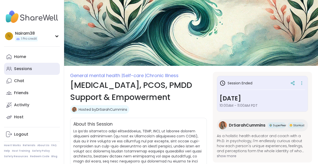
click at [21, 68] on div "Sessions" at bounding box center [23, 69] width 18 height 6
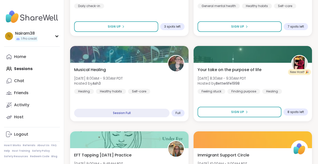
scroll to position [230, 0]
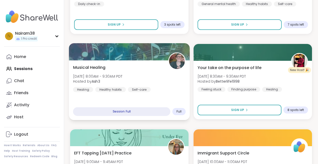
click at [137, 71] on div "Musical Healing Sun, Aug 10 | 8:00AM - 9:30AM PDT Hosted by Ash3 Healing Health…" at bounding box center [129, 78] width 113 height 28
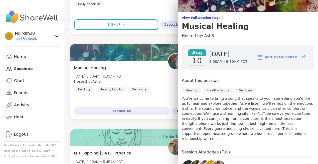
scroll to position [29, 0]
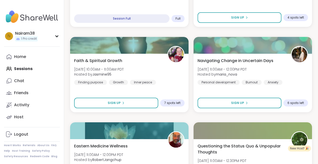
scroll to position [494, 0]
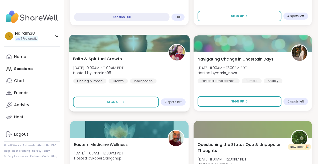
click at [150, 69] on div "Faith & Spiritual Growth Sun, Aug 10 | 10:00AM - 11:00AM PDT Hosted by Jasmine9…" at bounding box center [129, 70] width 113 height 28
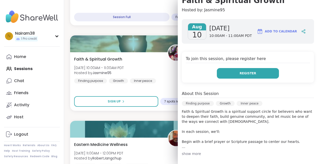
scroll to position [87, 0]
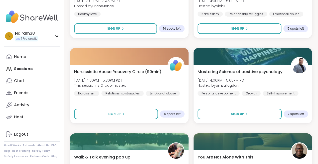
scroll to position [1078, 0]
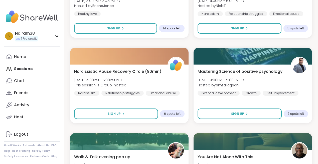
click at [162, 120] on div "Narcissistic Abuse Recovery Circle (90min) Sun, Aug 10 | 4:00PM - 5:30PM PDT Th…" at bounding box center [129, 93] width 118 height 58
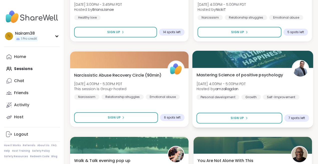
scroll to position [1073, 0]
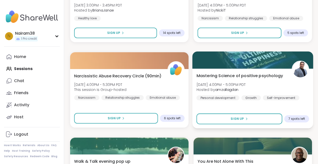
click at [271, 86] on div "Mastering Science of positive psychology Sun, Aug 10 | 4:00PM - 5:00PM PDT Host…" at bounding box center [253, 86] width 113 height 28
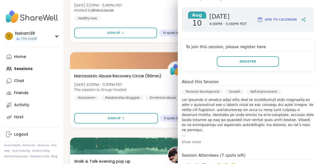
scroll to position [80, 0]
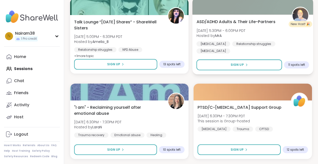
scroll to position [1483, 0]
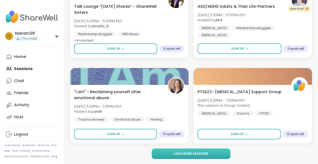
click at [184, 152] on span "Load more sessions" at bounding box center [191, 153] width 35 height 5
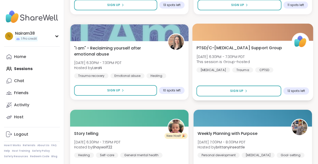
scroll to position [1528, 0]
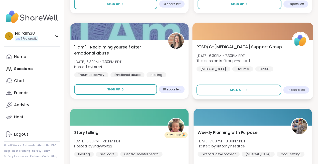
click at [263, 53] on div "PTSD/C-PTSD Support Group Sun, Aug 10 | 6:30PM - 7:30PM PDT This session is Gro…" at bounding box center [253, 58] width 113 height 28
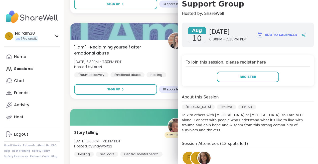
scroll to position [103, 0]
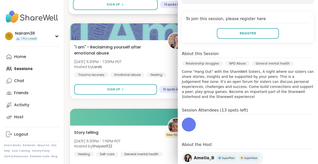
scroll to position [112, 0]
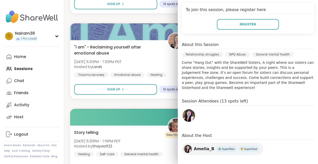
click at [166, 18] on div "✨αωaкєи ωιтн вєαυтιfυℓ ѕσυℓѕ✨ Sun, Aug 10 | 5:00AM - 6:00AM PDT Hosted by lyssa…" at bounding box center [191, 104] width 242 height 3056
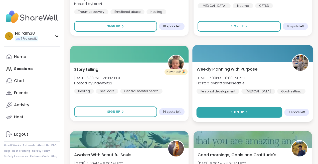
scroll to position [1590, 0]
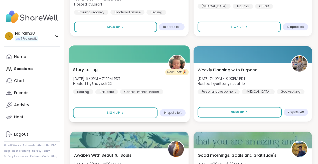
click at [146, 77] on div "Story telling Sun, Aug 10 | 6:30PM - 7:15PM PDT Hosted by Shaywolf22 Healing Se…" at bounding box center [129, 80] width 113 height 28
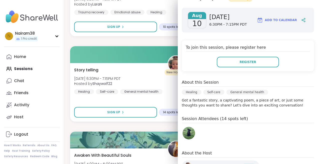
scroll to position [68, 0]
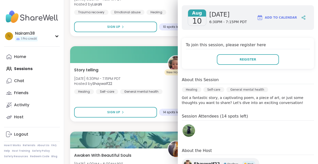
click at [157, 42] on div "✨αωaкєи ωιтн вєαυтιfυℓ ѕσυℓѕ✨ Sun, Aug 10 | 5:00AM - 6:00AM PDT Hosted by lyssa…" at bounding box center [191, 41] width 242 height 3056
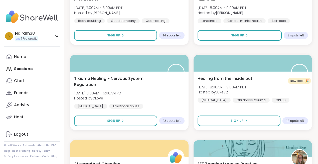
scroll to position [2004, 0]
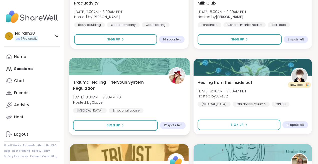
click at [159, 96] on div "Trauma Healing - Nervous System Regulation Mon, Aug 11 | 8:00AM - 9:00AM PDT Ho…" at bounding box center [129, 99] width 113 height 41
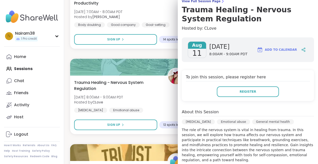
scroll to position [44, 0]
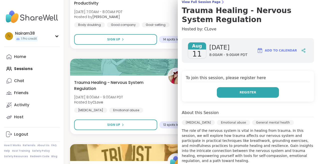
click at [247, 94] on span "Register" at bounding box center [248, 92] width 17 height 5
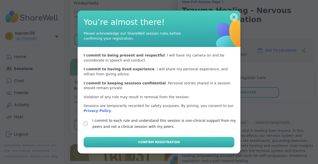
click at [146, 141] on span "Confirm Registration" at bounding box center [159, 142] width 42 height 5
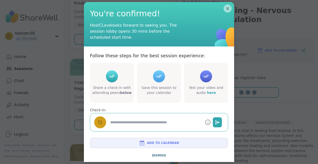
type textarea "*"
click at [159, 153] on span "Dismiss" at bounding box center [159, 155] width 14 height 4
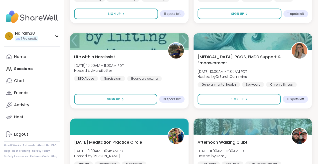
scroll to position [2288, 0]
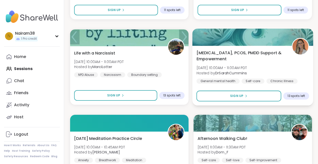
click at [273, 61] on span "Endometriosis, PCOS, PMDD Support & Empowerment" at bounding box center [242, 56] width 90 height 12
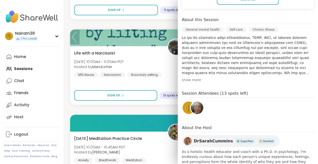
scroll to position [116, 0]
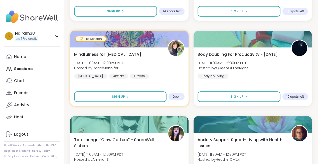
scroll to position [2458, 0]
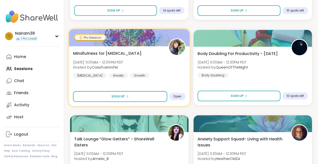
click at [161, 64] on div "Mindfulness for ADHD Mon, Aug 11 | 11:00AM - 12:00PM PDT Hosted by CoachJennife…" at bounding box center [129, 64] width 113 height 28
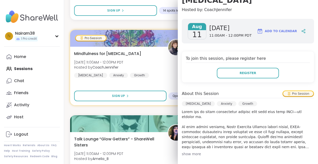
scroll to position [86, 0]
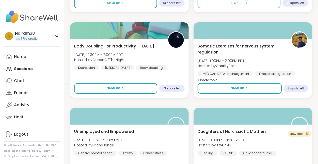
scroll to position [2722, 0]
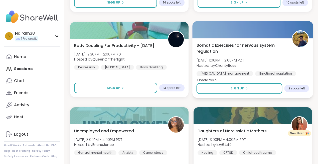
click at [263, 58] on div "Somatic Exercises for nervous system regulation Mon, Aug 11 | 1:00PM - 2:00PM P…" at bounding box center [253, 62] width 113 height 41
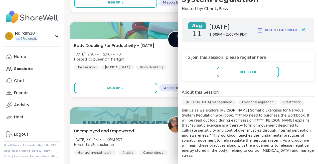
scroll to position [90, 0]
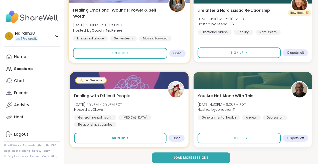
scroll to position [3016, 0]
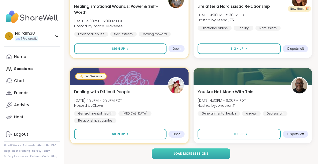
click at [184, 155] on span "Load more sessions" at bounding box center [191, 153] width 35 height 5
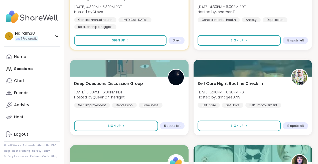
scroll to position [3113, 0]
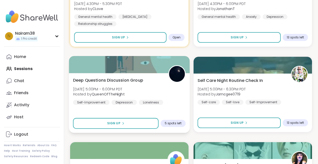
click at [147, 90] on div "Deep Questions Discussion Group Mon, Aug 11 | 5:00PM - 6:00PM PDT Hosted by Que…" at bounding box center [129, 91] width 113 height 28
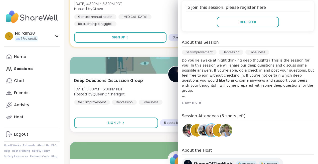
scroll to position [125, 0]
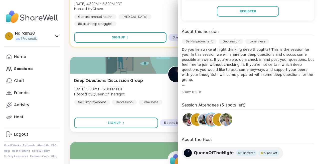
click at [209, 150] on span "QueenOfTheNight" at bounding box center [214, 153] width 40 height 6
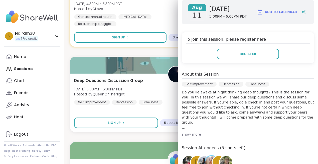
scroll to position [0, 0]
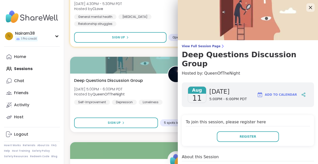
click at [311, 8] on icon at bounding box center [310, 7] width 3 height 3
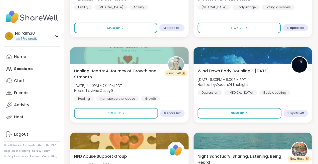
scroll to position [3391, 0]
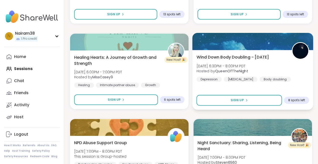
click at [284, 75] on div "Wind Down Body Doubling - Monday Mon, Aug 11 | 6:30PM - 8:00PM PDT Hosted by Qu…" at bounding box center [253, 68] width 113 height 28
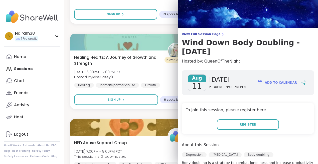
scroll to position [0, 0]
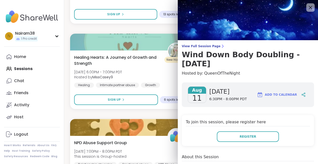
click at [310, 9] on icon at bounding box center [310, 7] width 6 height 6
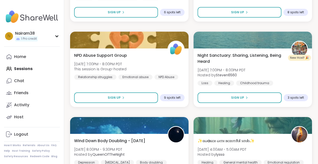
scroll to position [3495, 0]
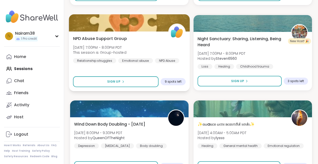
click at [143, 42] on div "NPD Abuse Support Group Mon, Aug 11 | 7:00PM - 8:00PM PDT This session is Group…" at bounding box center [129, 49] width 113 height 28
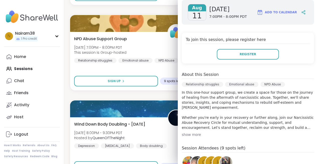
scroll to position [105, 0]
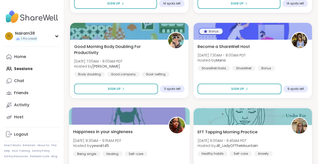
scroll to position [3827, 0]
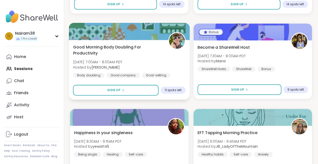
click at [156, 60] on div "Good Morning Body Doubling For Productivity Tue, Aug 12 | 7:00AM - 8:00AM PDT H…" at bounding box center [129, 61] width 113 height 34
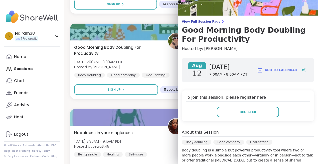
scroll to position [0, 0]
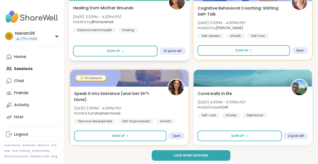
scroll to position [4549, 0]
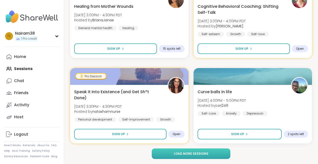
click at [189, 153] on span "Load more sessions" at bounding box center [191, 153] width 35 height 5
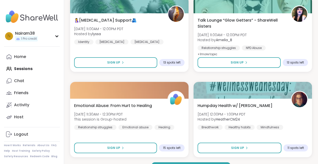
scroll to position [6082, 0]
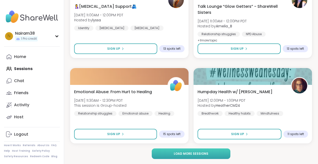
click at [189, 153] on span "Load more sessions" at bounding box center [191, 153] width 35 height 5
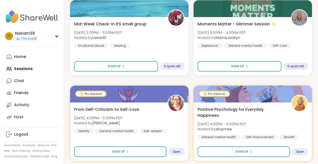
scroll to position [6301, 0]
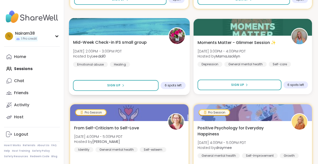
click at [165, 65] on div "Mid-Week Check-in IFS small group Wed, Aug 13 | 2:00PM - 3:00PM PDT Hosted by L…" at bounding box center [129, 53] width 113 height 28
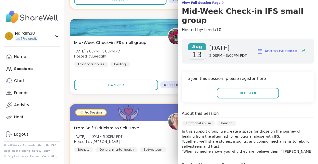
scroll to position [80, 0]
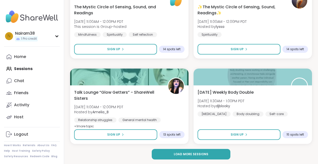
scroll to position [7615, 0]
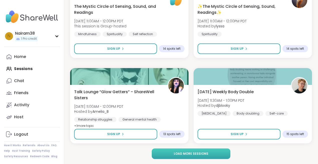
click at [185, 153] on span "Load more sessions" at bounding box center [191, 153] width 35 height 5
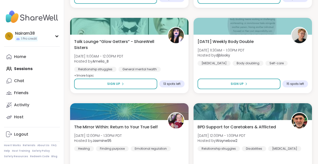
scroll to position [7693, 0]
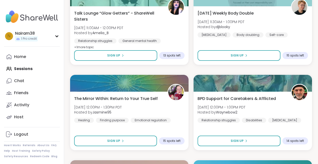
click at [22, 67] on div "Home Sessions Chat Friends Activity Host" at bounding box center [32, 87] width 56 height 72
click at [22, 59] on div "Home" at bounding box center [20, 57] width 12 height 6
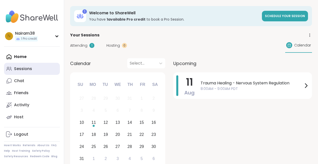
click at [24, 69] on div "Sessions" at bounding box center [23, 69] width 18 height 6
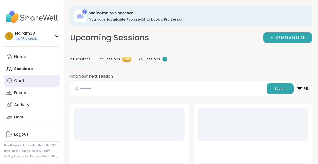
click at [22, 81] on div "Chat" at bounding box center [19, 81] width 10 height 6
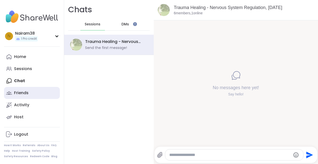
click at [22, 91] on div "Friends" at bounding box center [21, 93] width 15 height 6
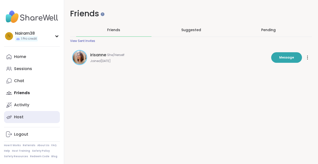
click at [21, 115] on div "Host" at bounding box center [19, 117] width 10 height 6
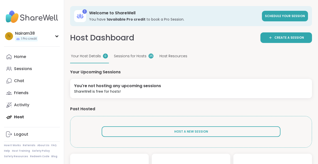
click at [129, 56] on span "Sessions for Hosts" at bounding box center [130, 55] width 33 height 5
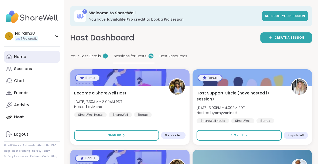
click at [23, 57] on div "Home" at bounding box center [20, 57] width 12 height 6
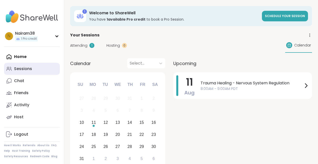
click at [22, 69] on div "Sessions" at bounding box center [23, 69] width 18 height 6
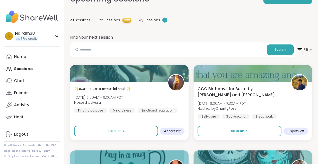
scroll to position [39, 0]
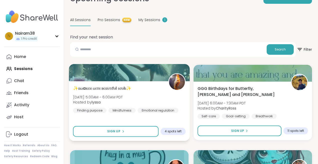
click at [156, 95] on div "✨αωaкєи ωιтн вєαυтιfυℓ ѕσυℓѕ✨ Sun, Aug 10 | 5:00AM - 6:00AM PDT Hosted by lyssa…" at bounding box center [129, 99] width 113 height 28
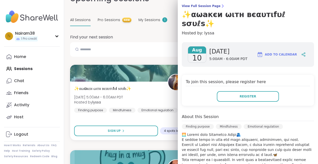
scroll to position [39, 0]
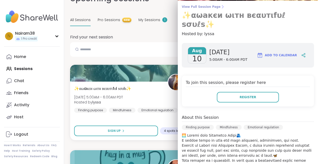
click at [209, 8] on span "View Full Session Page" at bounding box center [248, 7] width 132 height 4
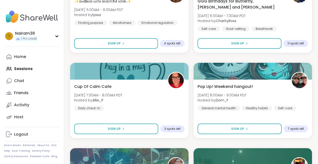
scroll to position [141, 0]
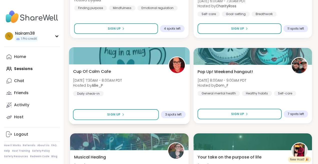
click at [149, 91] on div "Cup Of Calm Cafe Sun, Aug 10 | 7:30AM - 8:00AM PDT Hosted by Allie_P Daily chec…" at bounding box center [129, 82] width 113 height 28
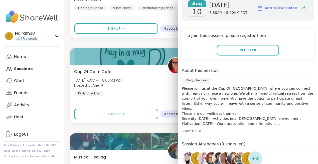
scroll to position [95, 0]
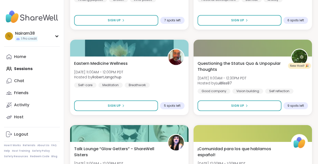
scroll to position [602, 0]
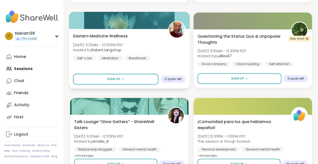
click at [160, 47] on div "Eastern Medicine Wellness Sun, Aug 10 | 11:00AM - 12:00PM PDT Hosted by RobertJ…" at bounding box center [129, 47] width 113 height 28
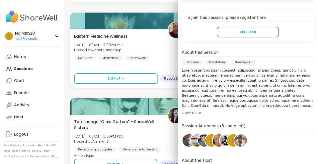
scroll to position [150, 0]
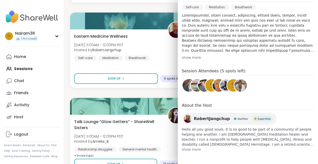
click at [188, 151] on span "show more" at bounding box center [248, 149] width 132 height 5
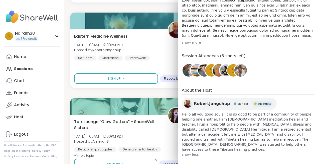
scroll to position [0, 0]
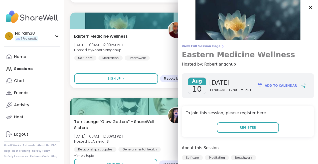
click at [208, 47] on span "View Full Session Page" at bounding box center [248, 46] width 132 height 4
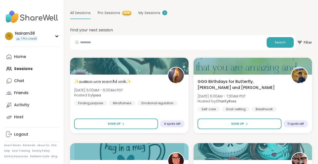
scroll to position [46, 0]
